Goal: Task Accomplishment & Management: Complete application form

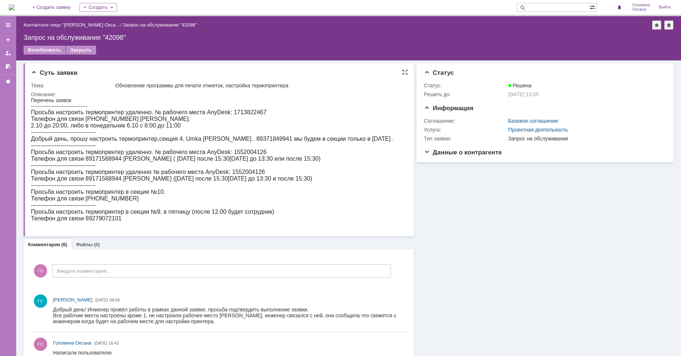
click at [38, 71] on span "Суть заявки" at bounding box center [54, 72] width 46 height 7
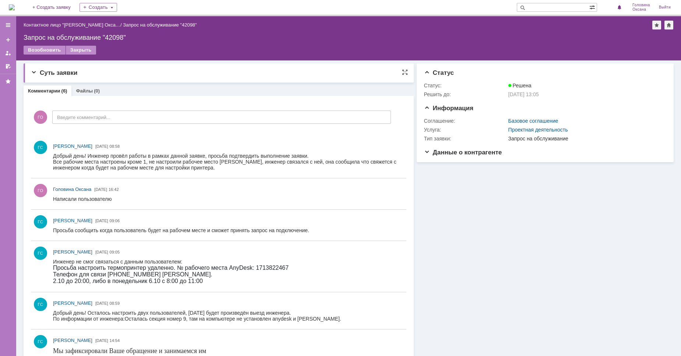
click at [33, 74] on span "Суть заявки" at bounding box center [54, 72] width 46 height 7
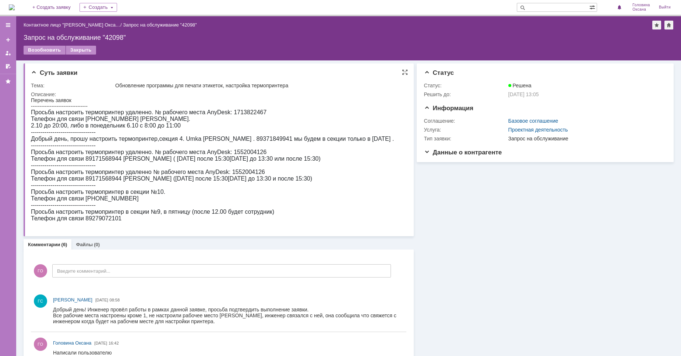
click at [35, 73] on span "Суть заявки" at bounding box center [54, 72] width 46 height 7
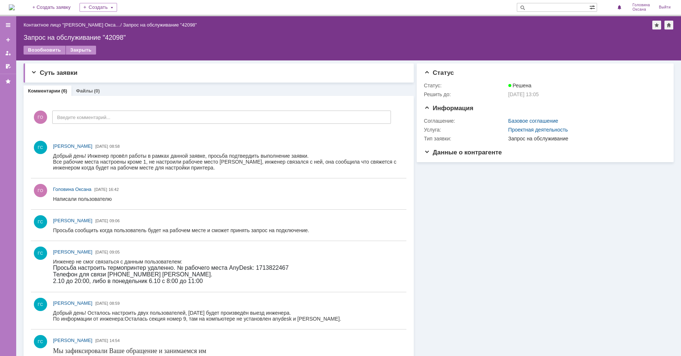
click at [123, 26] on div "Запрос на обслуживание "42098"" at bounding box center [160, 25] width 74 height 6
click at [32, 72] on span "Суть заявки" at bounding box center [54, 72] width 46 height 7
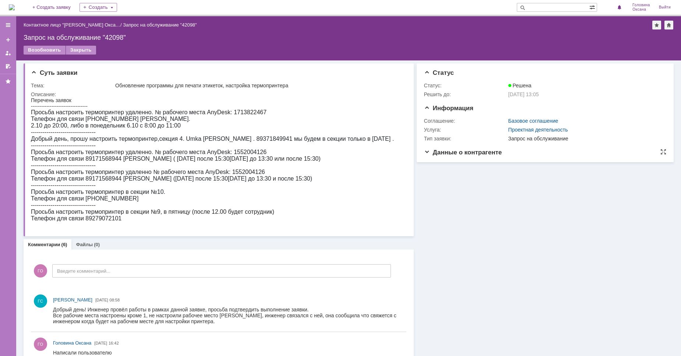
click at [455, 152] on span "Данные о контрагенте" at bounding box center [463, 152] width 78 height 7
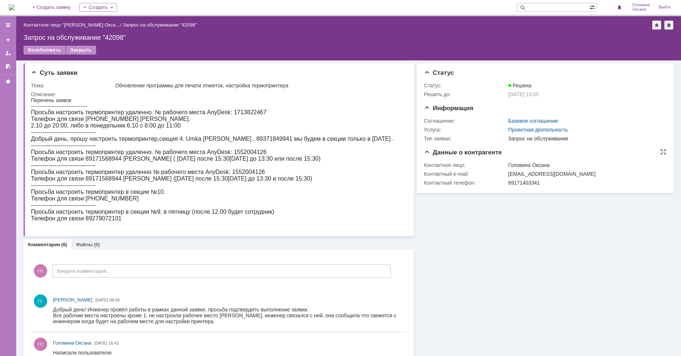
click at [455, 152] on span "Данные о контрагенте" at bounding box center [463, 152] width 78 height 7
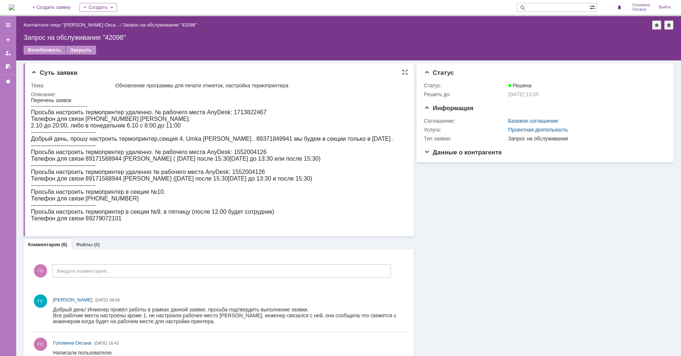
click at [33, 71] on span "Суть заявки" at bounding box center [54, 72] width 46 height 7
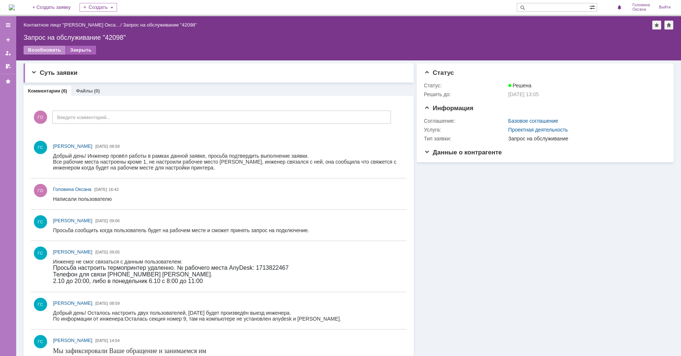
click at [83, 51] on div "Закрыть" at bounding box center [81, 50] width 30 height 9
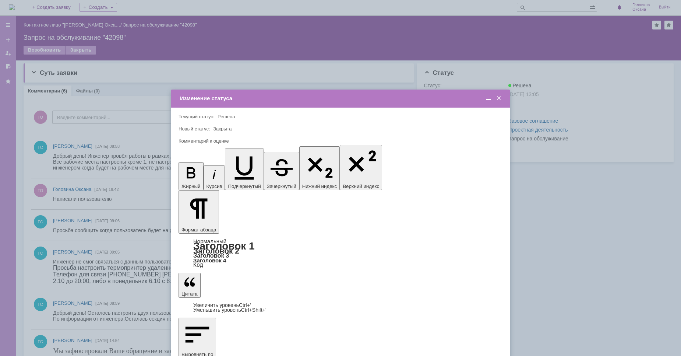
click at [501, 95] on span at bounding box center [498, 98] width 7 height 7
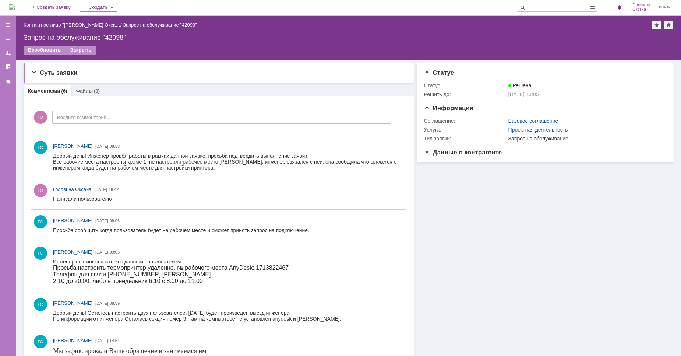
click at [79, 23] on link "Контактное лицо "[PERSON_NAME] Окса…" at bounding box center [72, 25] width 97 height 6
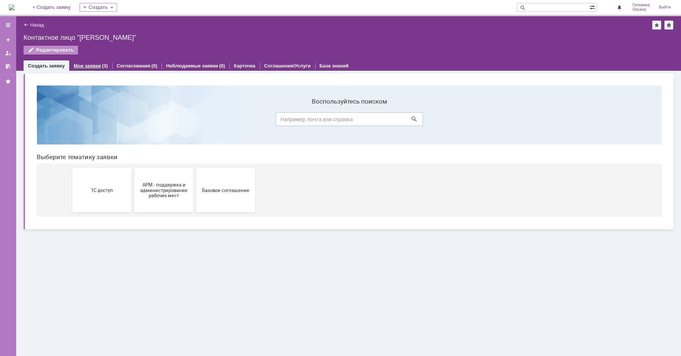
click at [91, 64] on link "Мои заявки" at bounding box center [87, 66] width 27 height 6
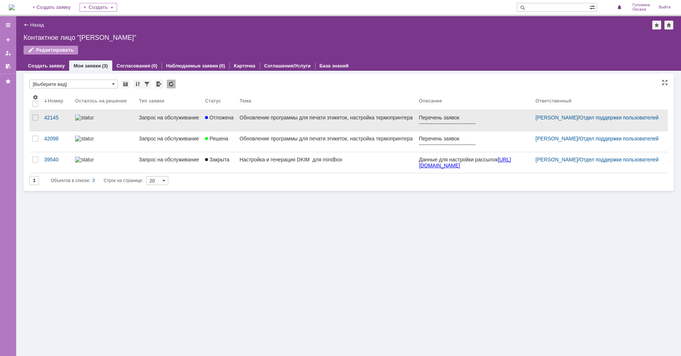
click at [263, 120] on div "Обновление программы для печати этикеток, настройка термопринтера" at bounding box center [326, 117] width 173 height 6
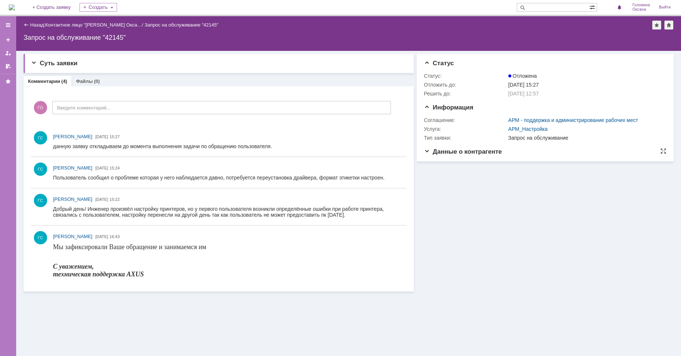
click at [466, 152] on span "Данные о контрагенте" at bounding box center [463, 151] width 78 height 7
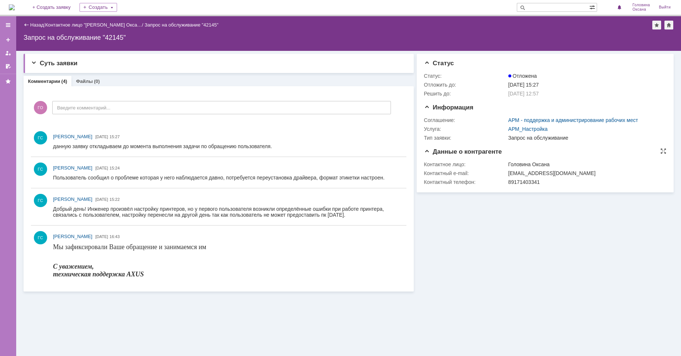
click at [466, 152] on span "Данные о контрагенте" at bounding box center [463, 151] width 78 height 7
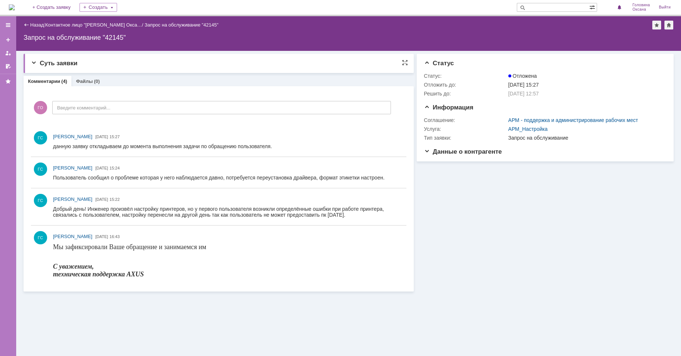
click at [54, 65] on span "Суть заявки" at bounding box center [54, 63] width 46 height 7
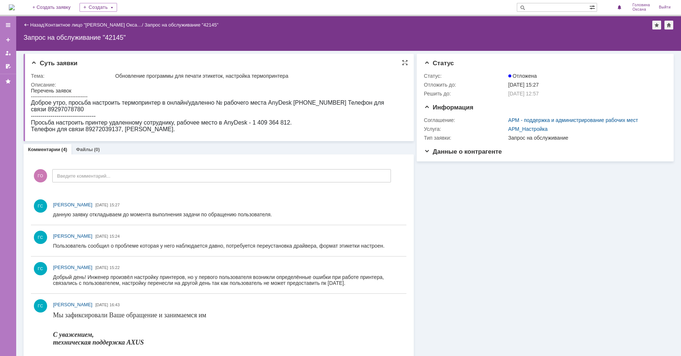
click at [35, 63] on span "Суть заявки" at bounding box center [54, 63] width 46 height 7
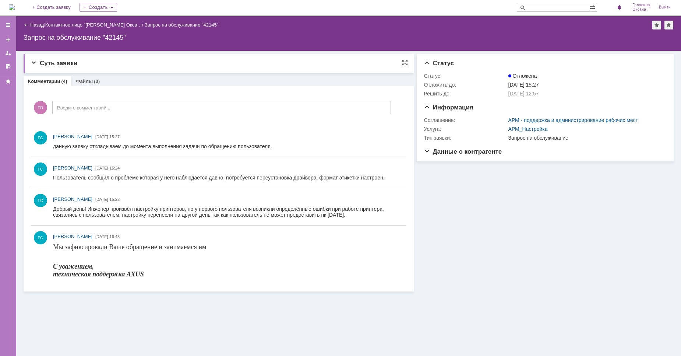
click at [34, 62] on span "Суть заявки" at bounding box center [54, 63] width 46 height 7
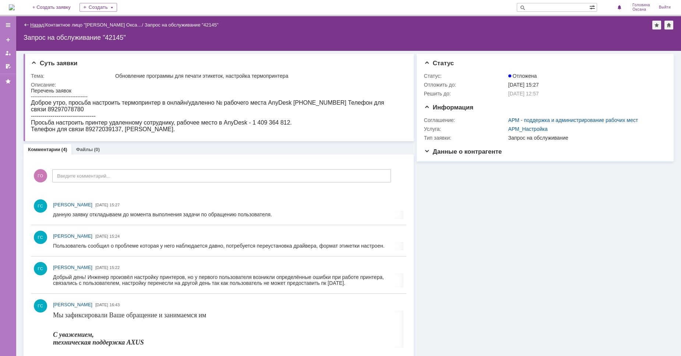
click at [32, 25] on link "Назад" at bounding box center [37, 25] width 14 height 6
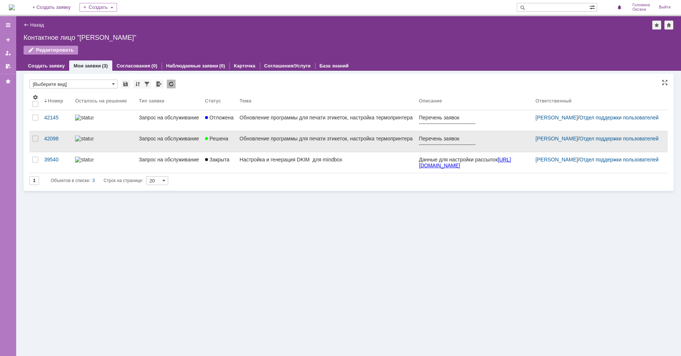
click at [243, 141] on div "Обновление программы для печати этикеток, настройка термопринтера" at bounding box center [326, 138] width 173 height 6
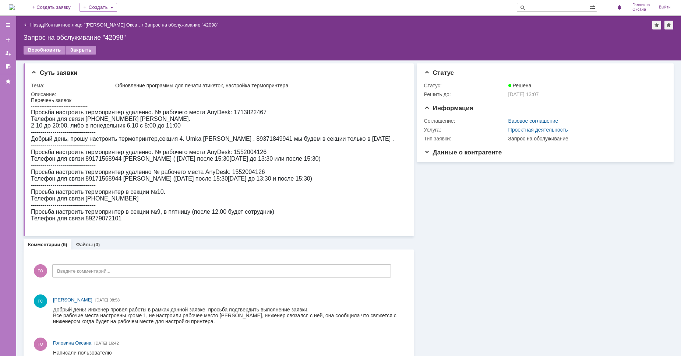
click at [34, 72] on span "Суть заявки" at bounding box center [54, 72] width 46 height 7
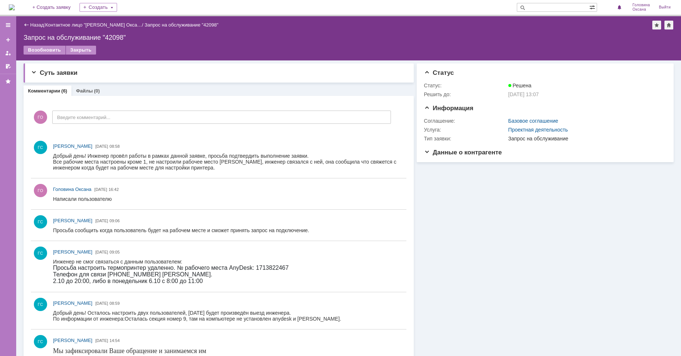
click at [29, 25] on div "Назад" at bounding box center [34, 25] width 20 height 6
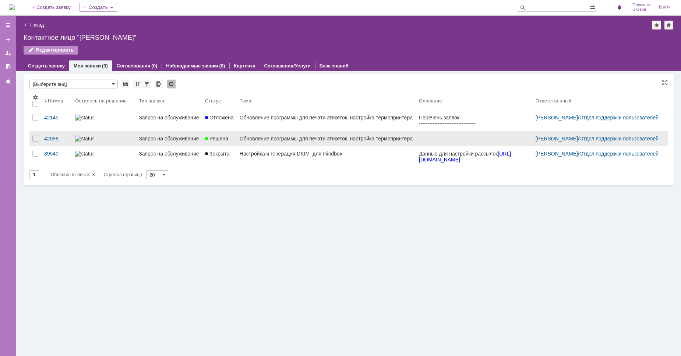
click at [255, 141] on div "Обновление программы для печати этикеток, настройка термопринтера" at bounding box center [326, 138] width 173 height 6
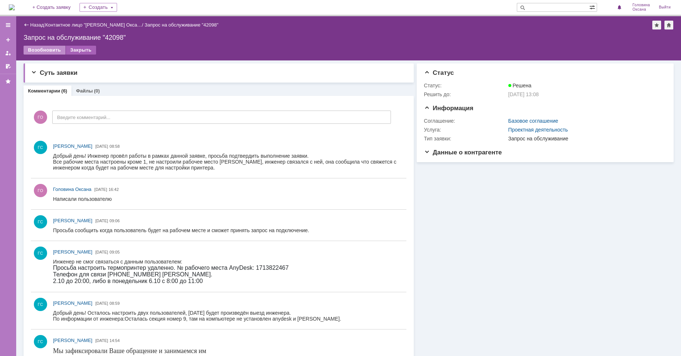
click at [81, 50] on div "Закрыть" at bounding box center [81, 50] width 30 height 9
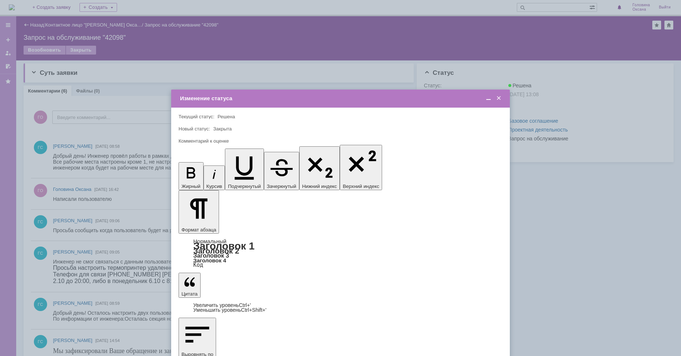
click at [218, 301] on span "5 - Отлично" at bounding box center [340, 303] width 314 height 6
type input "5 - Отлично"
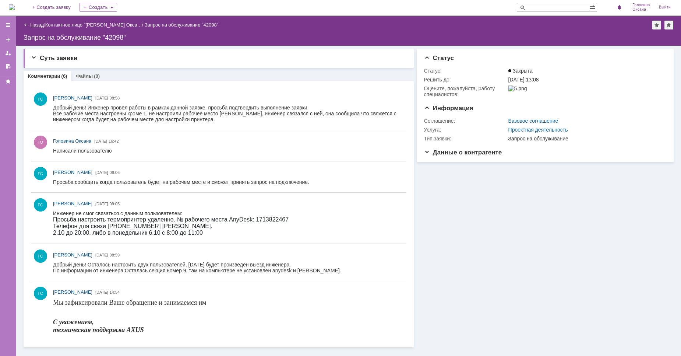
click at [34, 24] on link "Назад" at bounding box center [37, 25] width 14 height 6
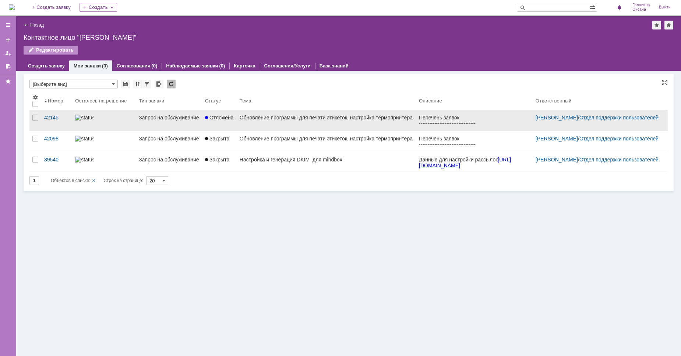
click at [287, 120] on div "Обновление программы для печати этикеток, настройка термопринтера" at bounding box center [326, 117] width 173 height 6
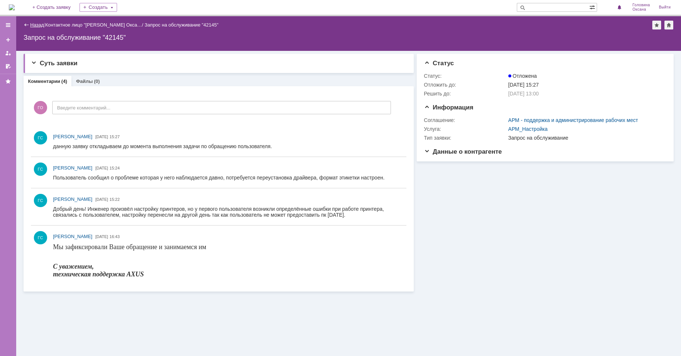
click at [33, 23] on link "Назад" at bounding box center [37, 25] width 14 height 6
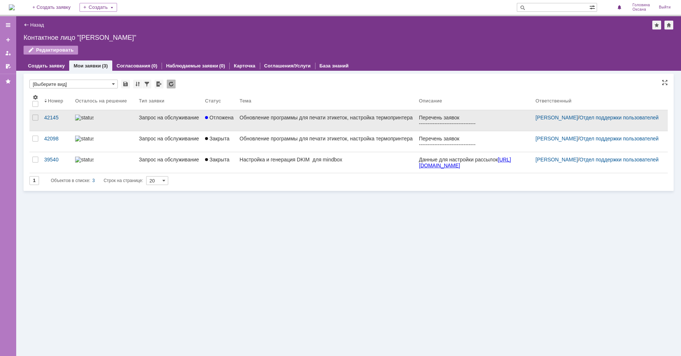
click at [270, 120] on div "Обновление программы для печати этикеток, настройка термопринтера" at bounding box center [326, 117] width 173 height 6
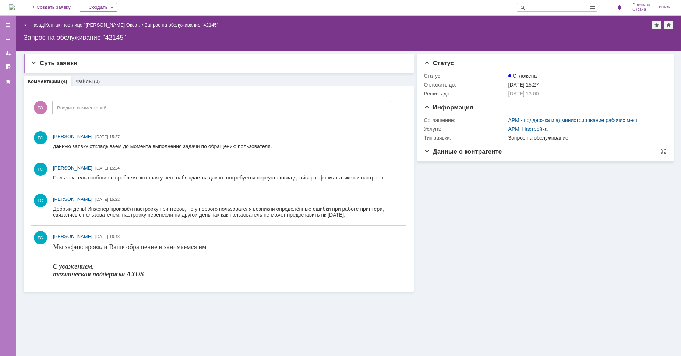
click at [480, 151] on span "Данные о контрагенте" at bounding box center [463, 151] width 78 height 7
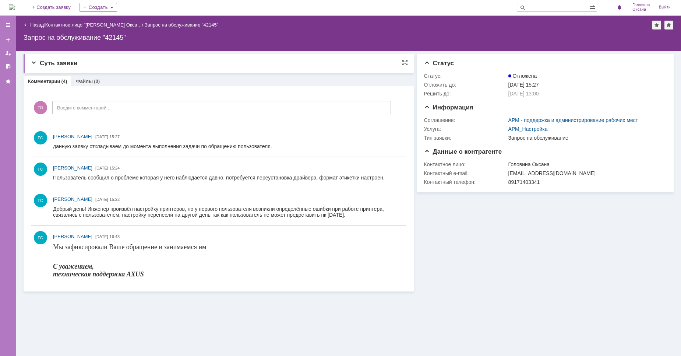
click at [35, 64] on span "Суть заявки" at bounding box center [54, 63] width 46 height 7
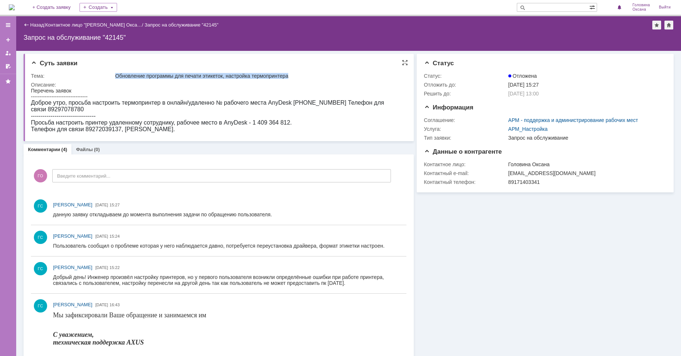
drag, startPoint x: 278, startPoint y: 73, endPoint x: 116, endPoint y: 73, distance: 161.9
click at [116, 73] on div "Обновление программы для печати этикеток, настройка термопринтера" at bounding box center [258, 76] width 287 height 6
copy div "Обновление программы для печати этикеток, настройка термопринтера"
click at [39, 24] on link "Назад" at bounding box center [37, 25] width 14 height 6
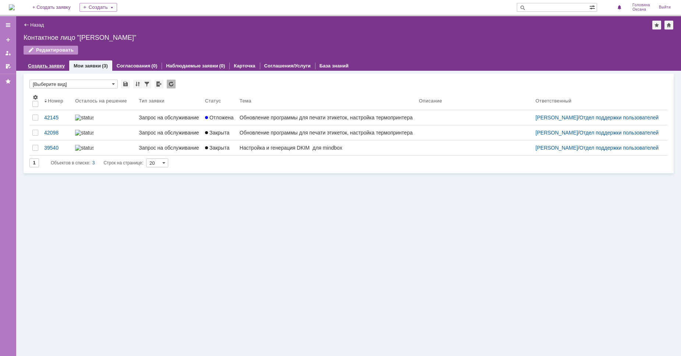
click at [52, 66] on link "Создать заявку" at bounding box center [46, 66] width 37 height 6
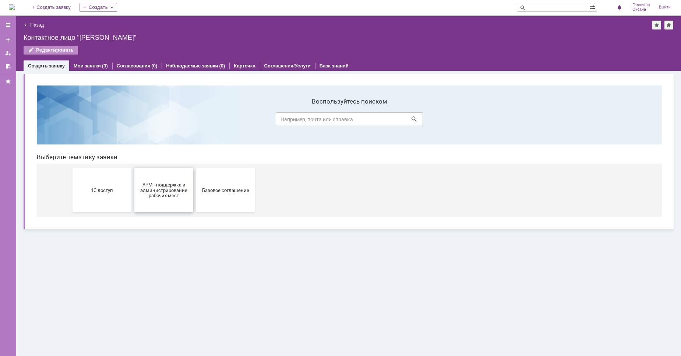
click at [172, 191] on span "АРМ - поддержка и администрирование рабочих мест" at bounding box center [164, 189] width 54 height 17
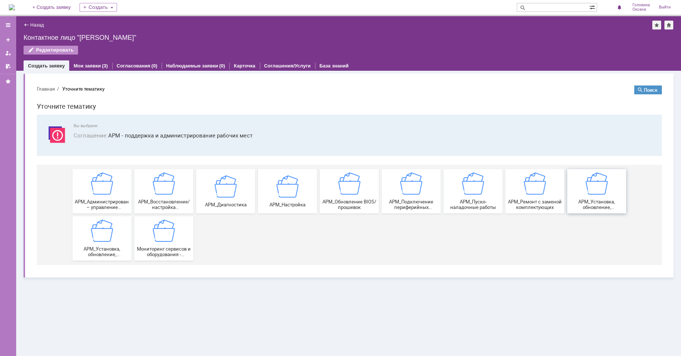
click at [595, 191] on img at bounding box center [597, 183] width 22 height 22
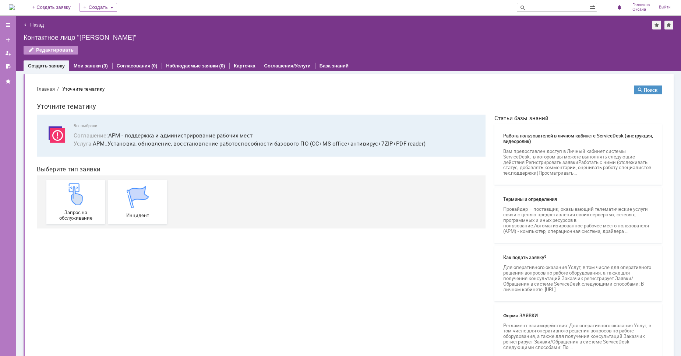
click at [23, 28] on div "Назад | Контактное лицо "[PERSON_NAME]" Контактное лицо "[PERSON_NAME]" Редакти…" at bounding box center [348, 43] width 665 height 54
click at [25, 26] on div "Назад" at bounding box center [34, 25] width 20 height 6
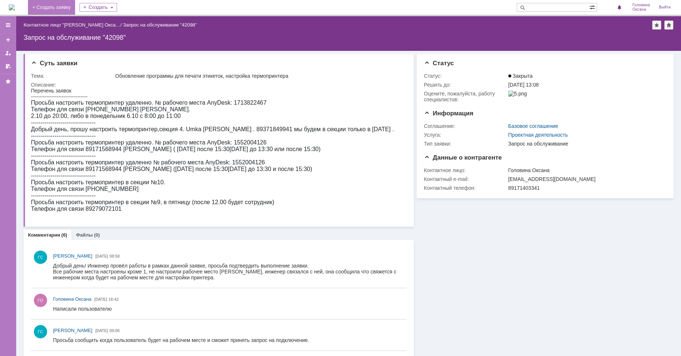
click at [64, 7] on link "+ Создать заявку" at bounding box center [51, 7] width 47 height 15
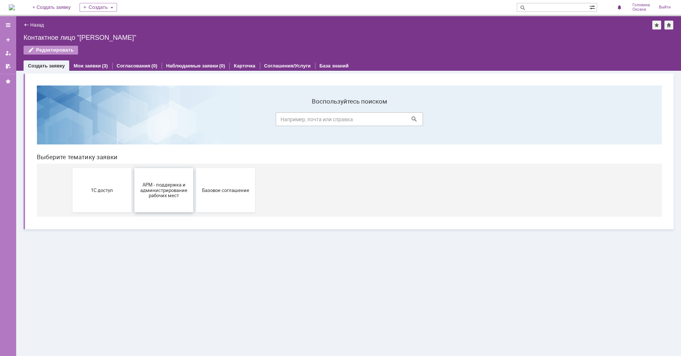
click at [170, 187] on span "АРМ - поддержка и администрирование рабочих мест" at bounding box center [164, 189] width 54 height 17
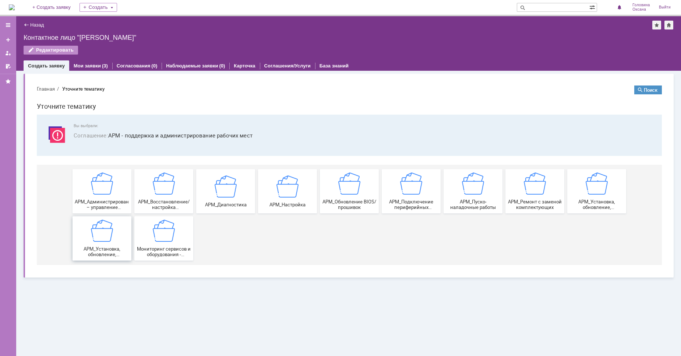
click at [112, 240] on img at bounding box center [102, 230] width 22 height 22
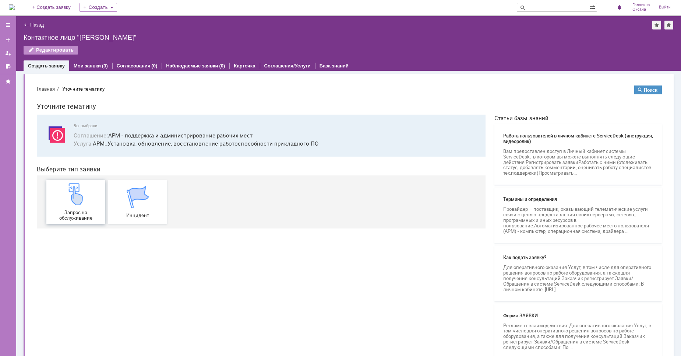
click at [80, 207] on div "Запрос на обслуживание" at bounding box center [76, 202] width 54 height 38
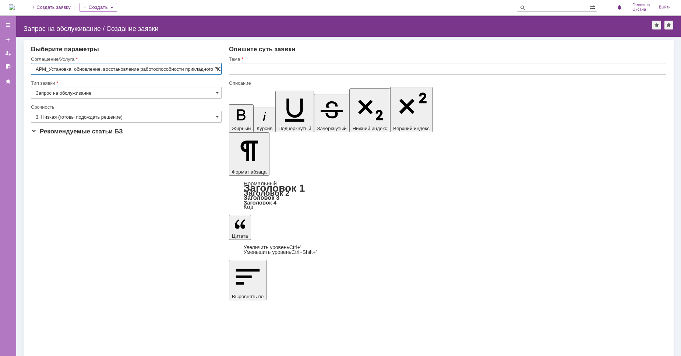
scroll to position [0, 3]
click at [125, 118] on input "3. Низкая (готовы подождать решение)" at bounding box center [126, 117] width 191 height 12
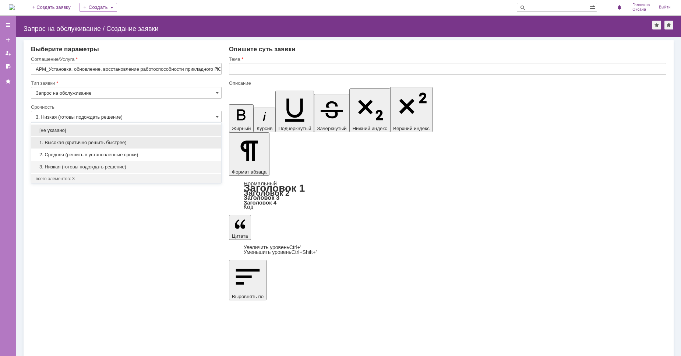
click at [84, 144] on span "1. Высокая (критично решить быстрее)" at bounding box center [126, 142] width 181 height 6
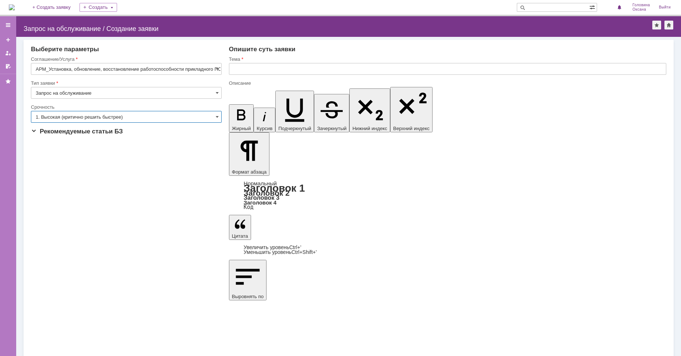
type input "1. Высокая (критично решить быстрее)"
click at [247, 66] on input "text" at bounding box center [447, 69] width 437 height 12
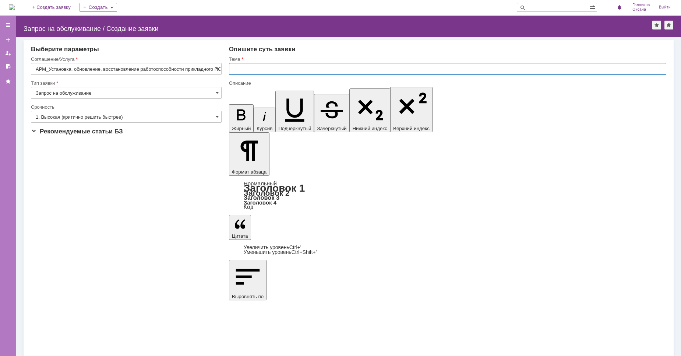
paste input "Обновление программы для печати этикеток, настройка термопринтера"
type input "Обновление программы для печати этикеток, настройка термопринтера"
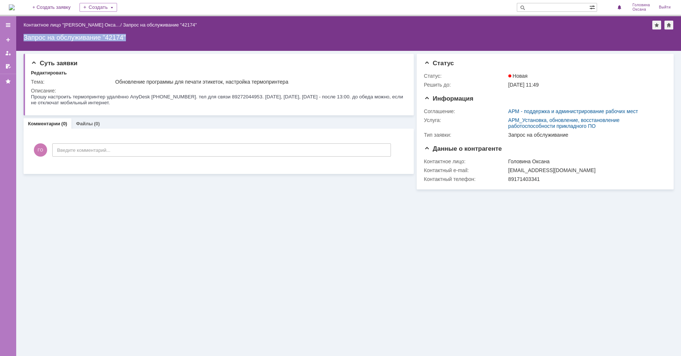
drag, startPoint x: 124, startPoint y: 34, endPoint x: 25, endPoint y: 39, distance: 98.4
click at [25, 39] on div "Запрос на обслуживание "42174"" at bounding box center [349, 37] width 650 height 7
copy div "Запрос на обслуживание "42174""
drag, startPoint x: 287, startPoint y: 81, endPoint x: 106, endPoint y: 84, distance: 181.1
click at [106, 84] on tr "Тема: Обновление программы для печати этикеток, настройка термопринтера" at bounding box center [217, 81] width 373 height 9
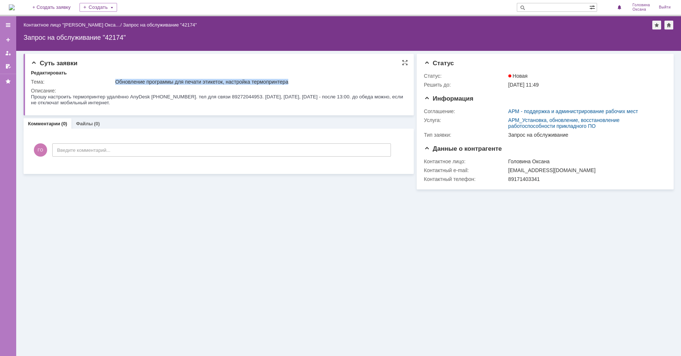
copy tr "Обновление программы для печати этикеток, настройка термопринтера"
